Goal: Complete application form

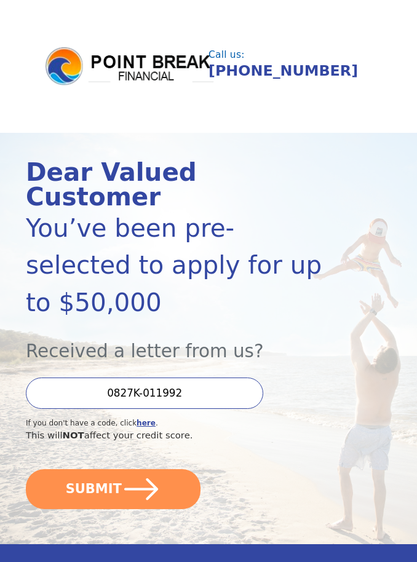
click at [156, 470] on icon "submit" at bounding box center [141, 489] width 39 height 39
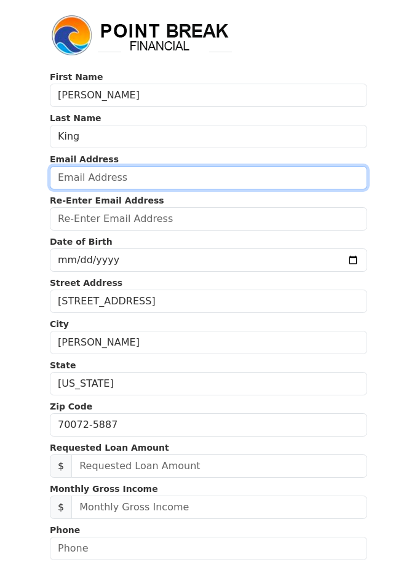
click at [232, 173] on input "email" at bounding box center [208, 177] width 317 height 23
type input "[EMAIL_ADDRESS][DOMAIN_NAME]"
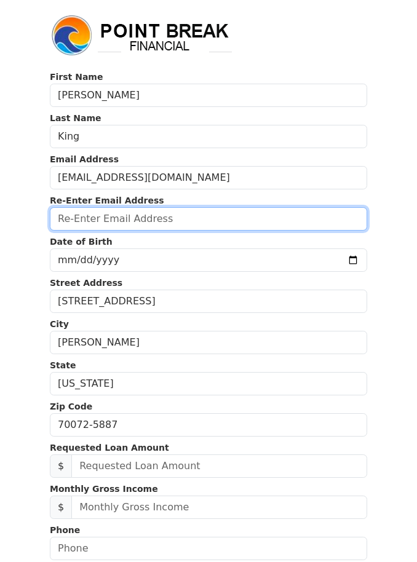
click at [274, 216] on input "email" at bounding box center [208, 218] width 317 height 23
type input "[EMAIL_ADDRESS][DOMAIN_NAME]"
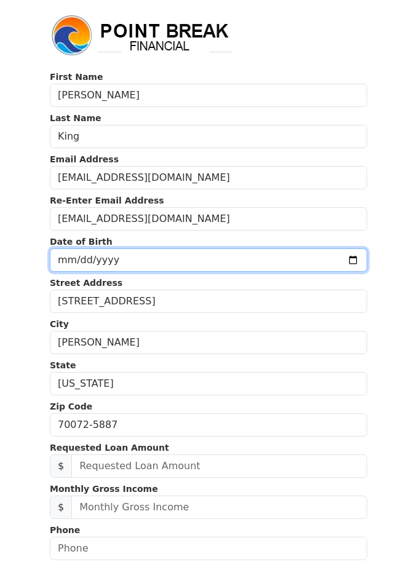
type input "[DATE]"
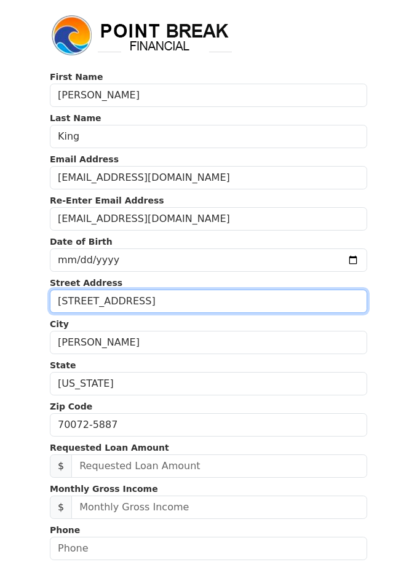
click at [246, 304] on input "[STREET_ADDRESS]" at bounding box center [208, 301] width 317 height 23
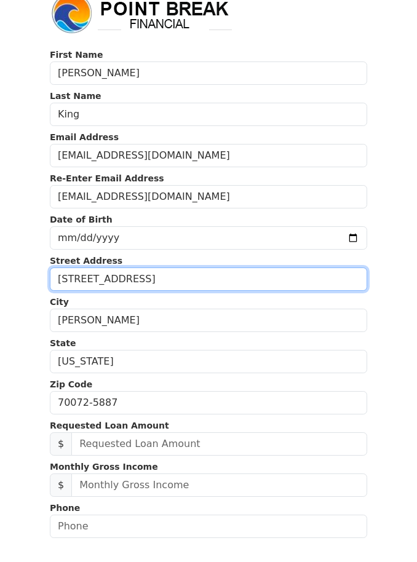
scroll to position [7, 0]
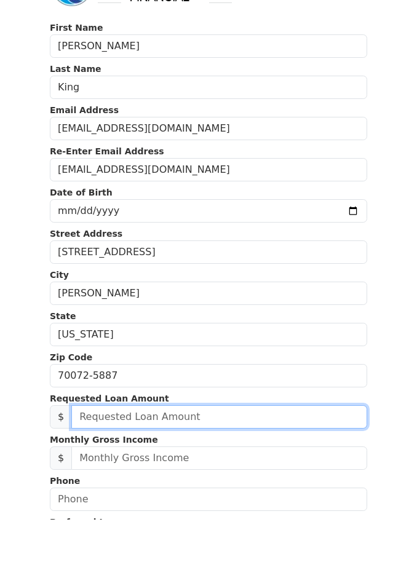
click at [251, 448] on input "text" at bounding box center [219, 459] width 296 height 23
type input "20,000.00"
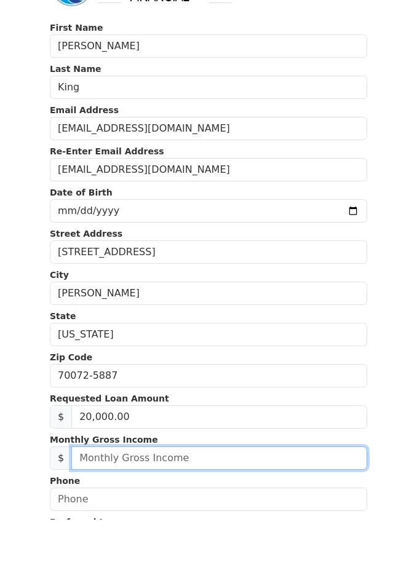
click at [274, 489] on input "text" at bounding box center [219, 500] width 296 height 23
type input "2.00"
type input "3,500.00"
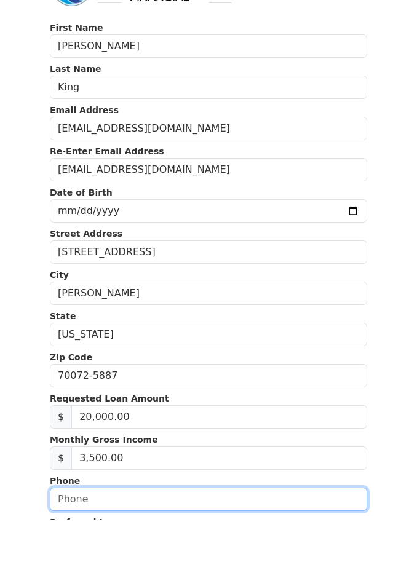
click at [298, 530] on input "text" at bounding box center [208, 541] width 317 height 23
type input "[PHONE_NUMBER]"
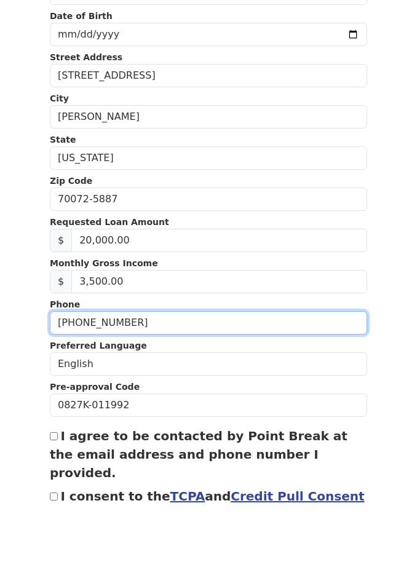
scroll to position [191, 0]
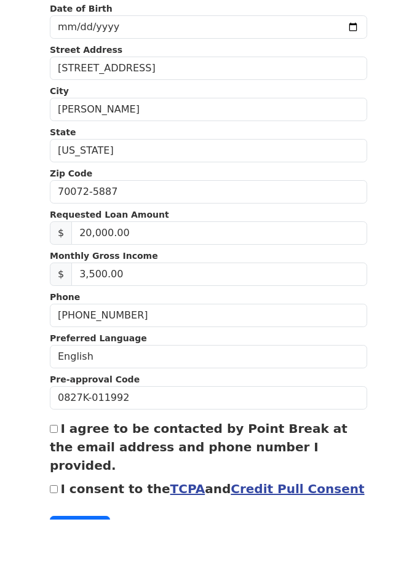
click at [61, 464] on label "I agree to be contacted by Point Break at the email address and phone number I …" at bounding box center [199, 490] width 298 height 52
click at [58, 467] on input "I agree to be contacted by Point Break at the email address and phone number I …" at bounding box center [54, 471] width 8 height 8
checkbox input "true"
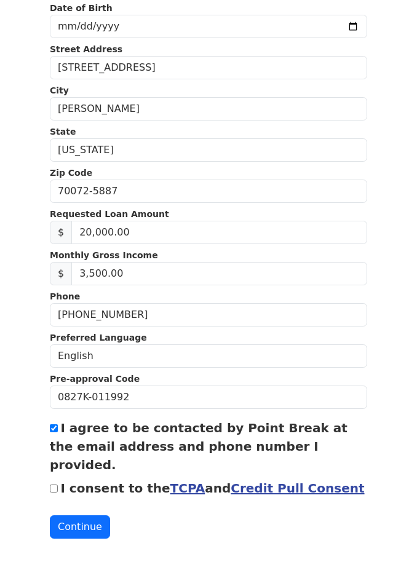
click at [58, 485] on input "I consent to the TCPA and Credit Pull Consent" at bounding box center [54, 489] width 8 height 8
checkbox input "true"
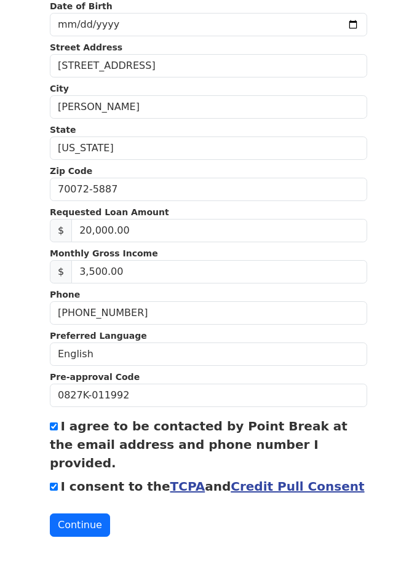
scroll to position [250, 0]
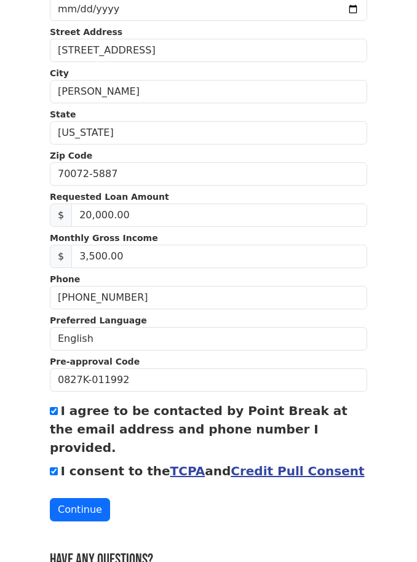
click at [90, 499] on button "Continue" at bounding box center [80, 510] width 60 height 23
